Goal: Information Seeking & Learning: Find specific page/section

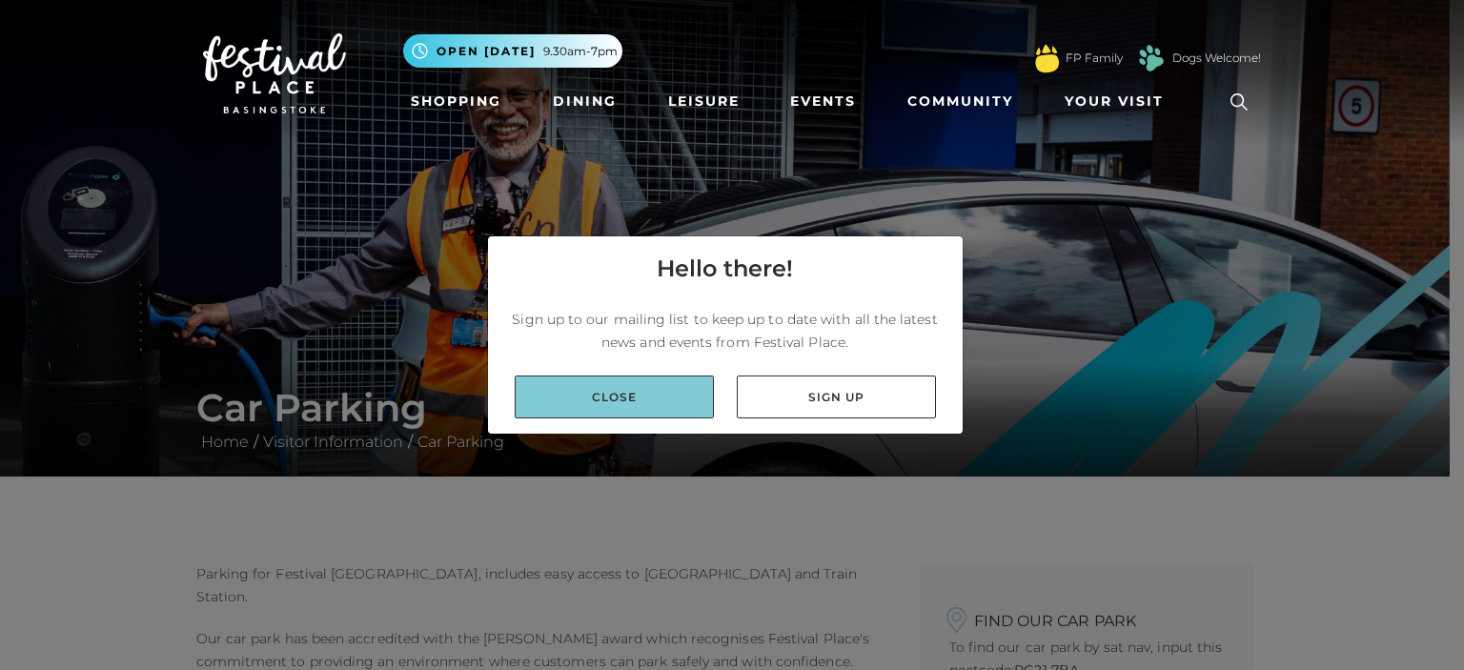
click at [663, 388] on link "Close" at bounding box center [614, 397] width 199 height 43
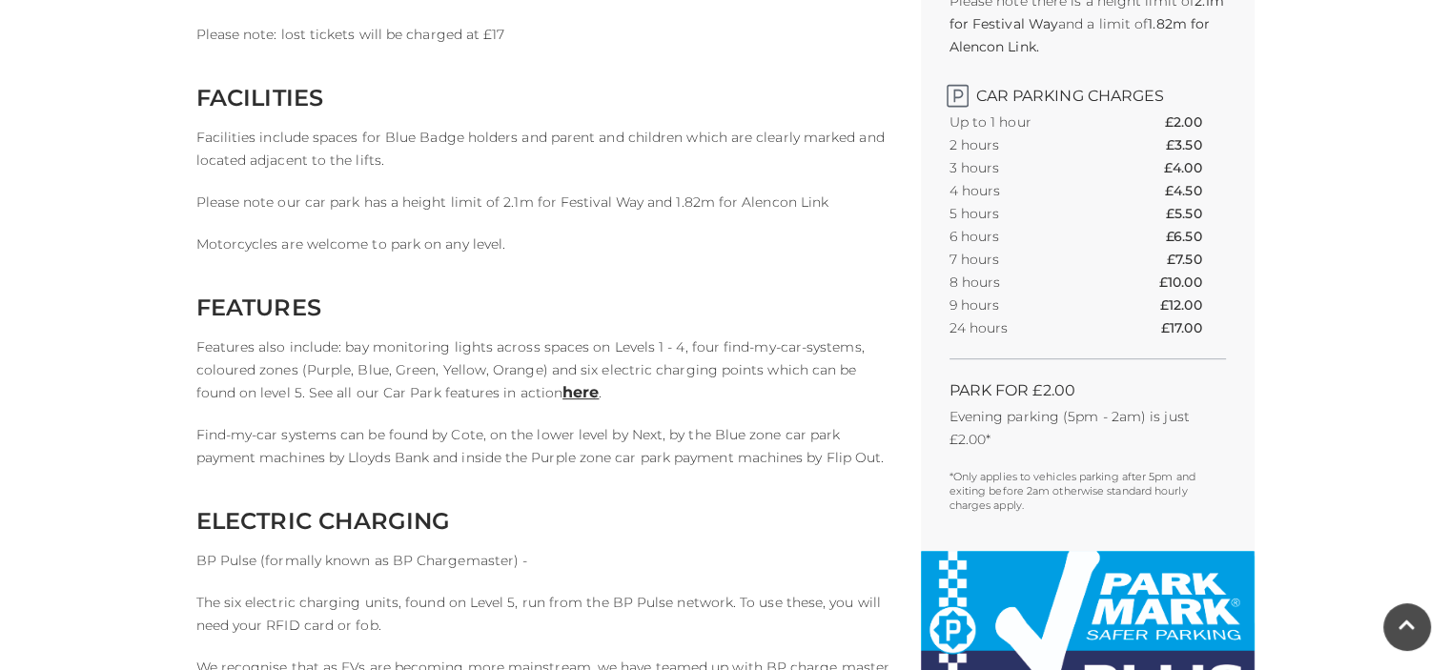
scroll to position [762, 0]
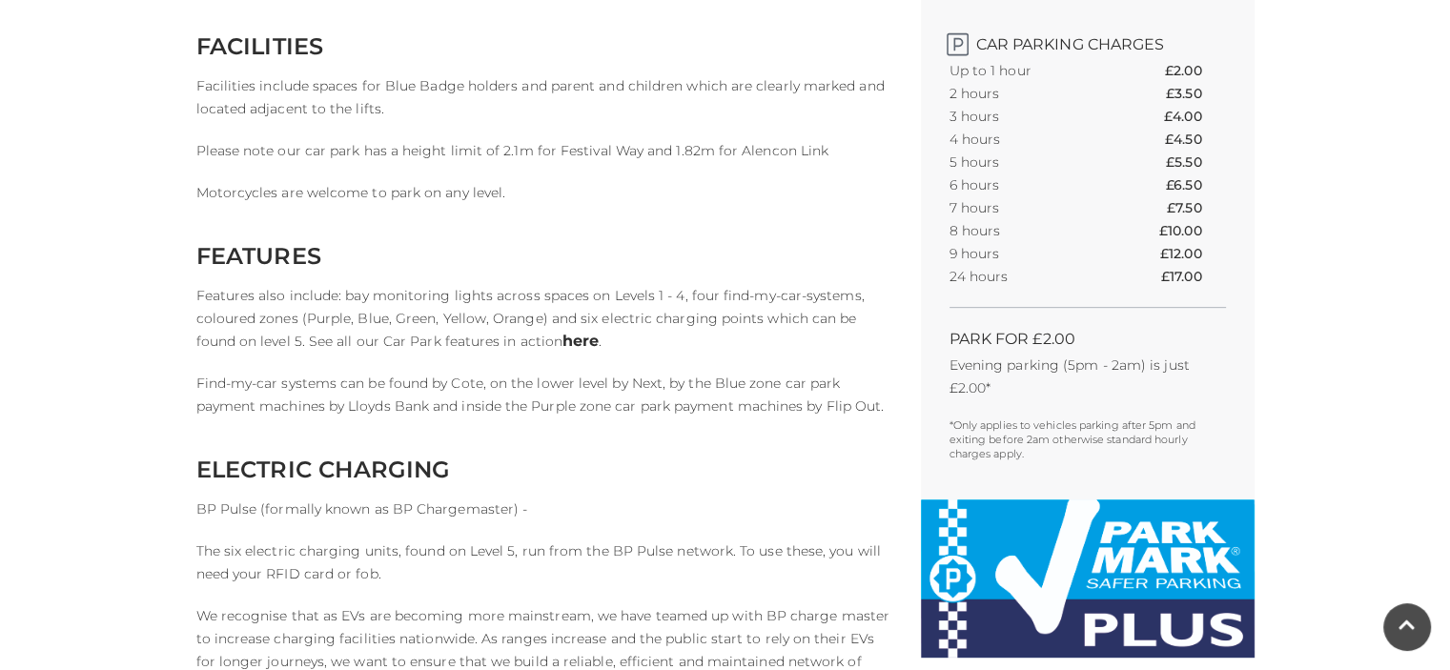
click at [562, 338] on link "here" at bounding box center [580, 341] width 36 height 18
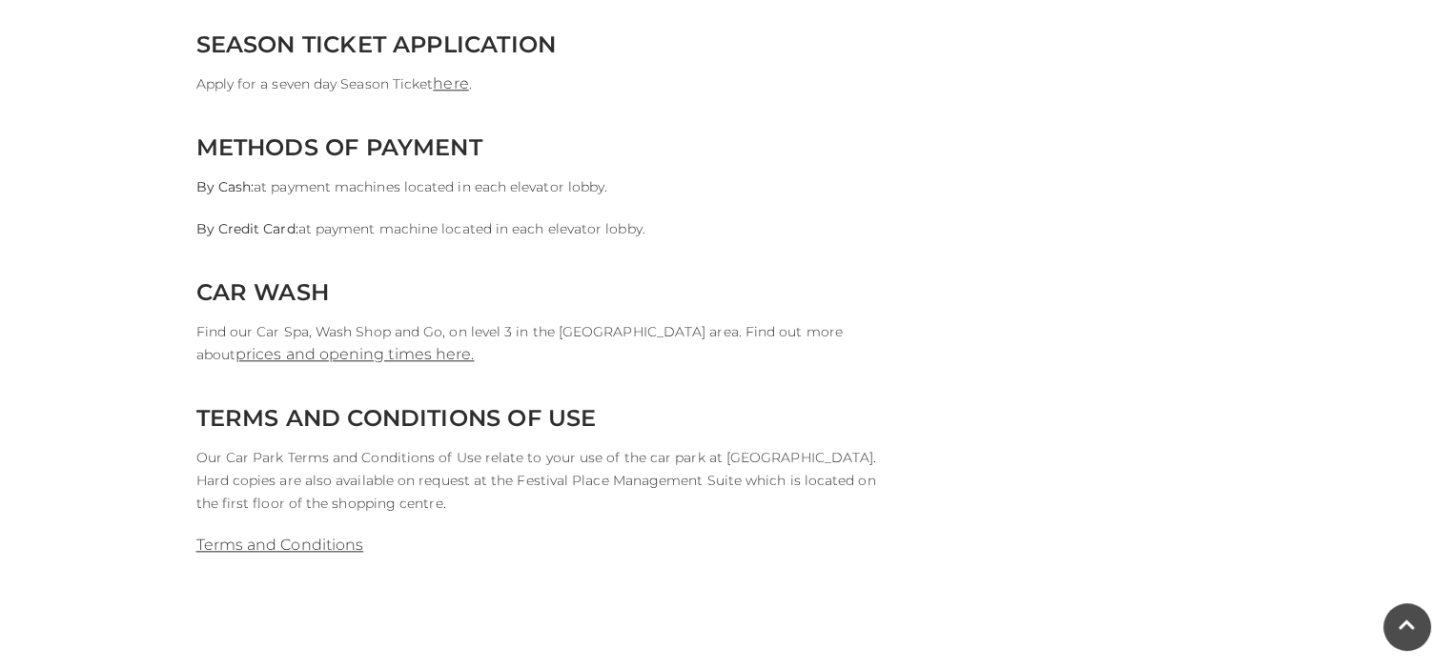
scroll to position [2387, 0]
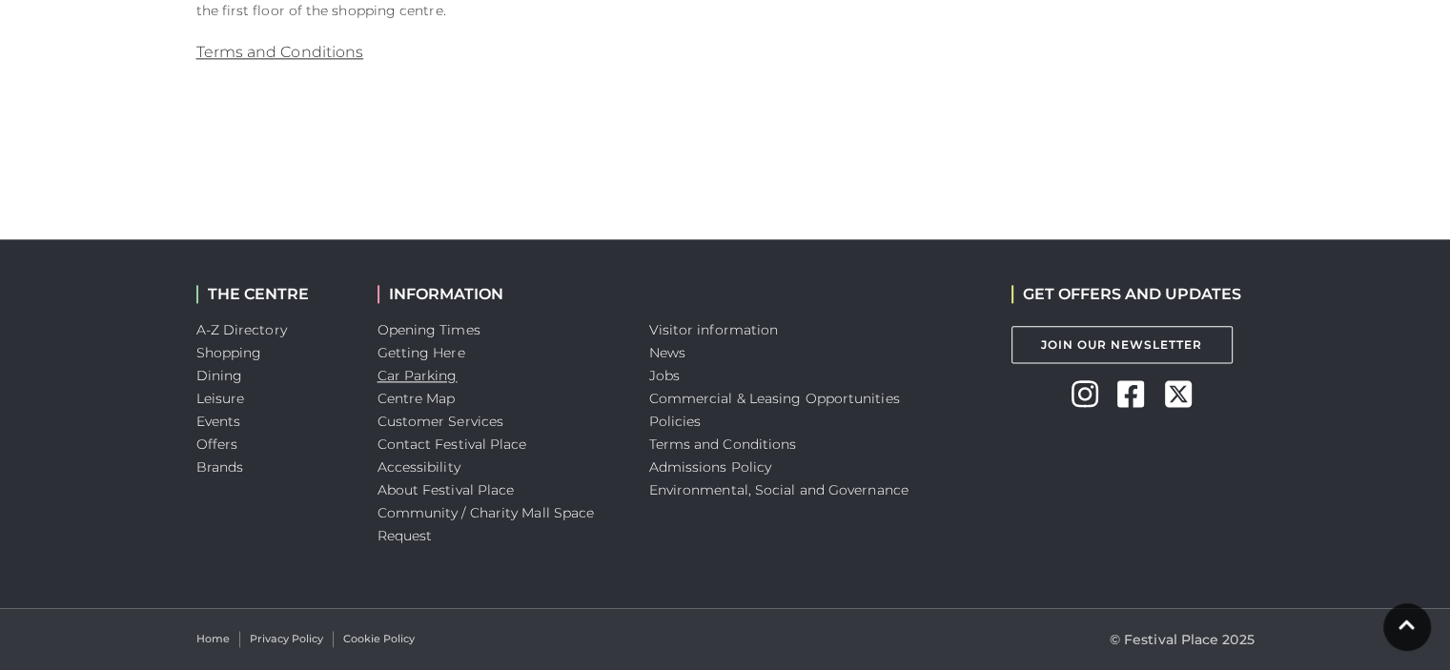
click at [419, 376] on link "Car Parking" at bounding box center [417, 375] width 80 height 17
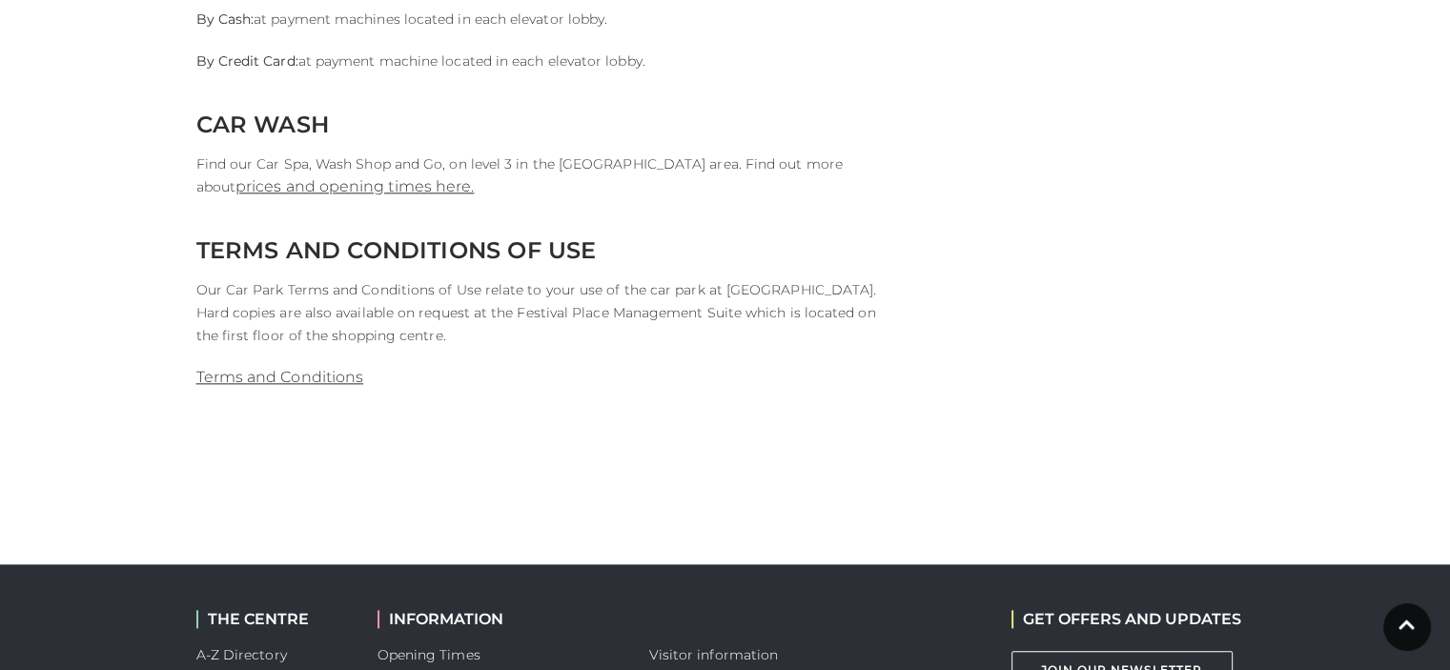
scroll to position [2097, 0]
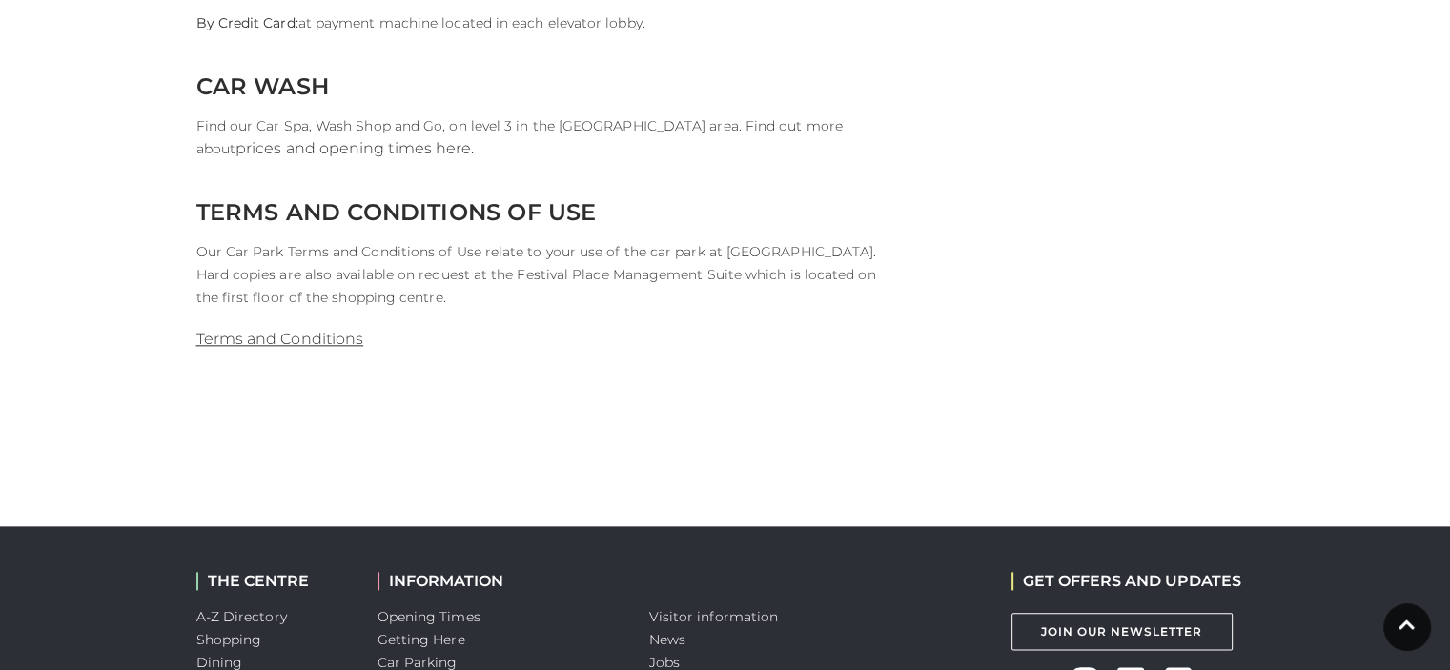
click at [474, 139] on link "prices and opening times here." at bounding box center [354, 148] width 238 height 18
